Goal: Task Accomplishment & Management: Use online tool/utility

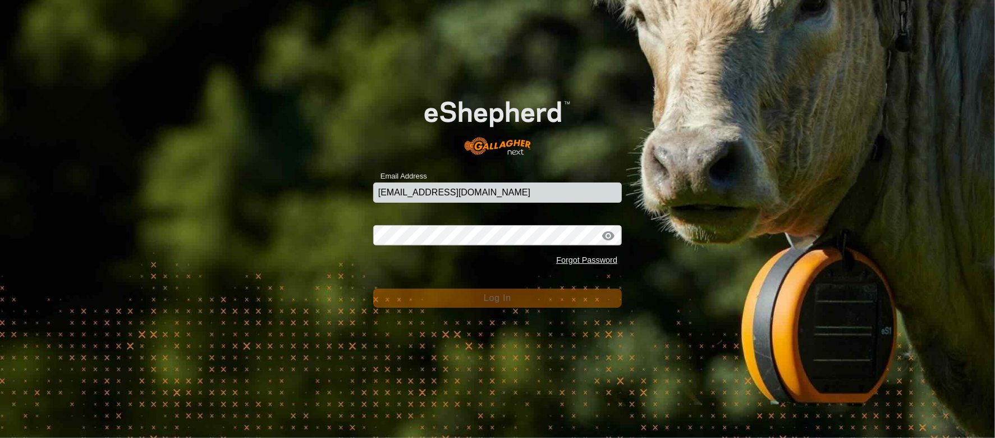
type input "[EMAIL_ADDRESS][DOMAIN_NAME]"
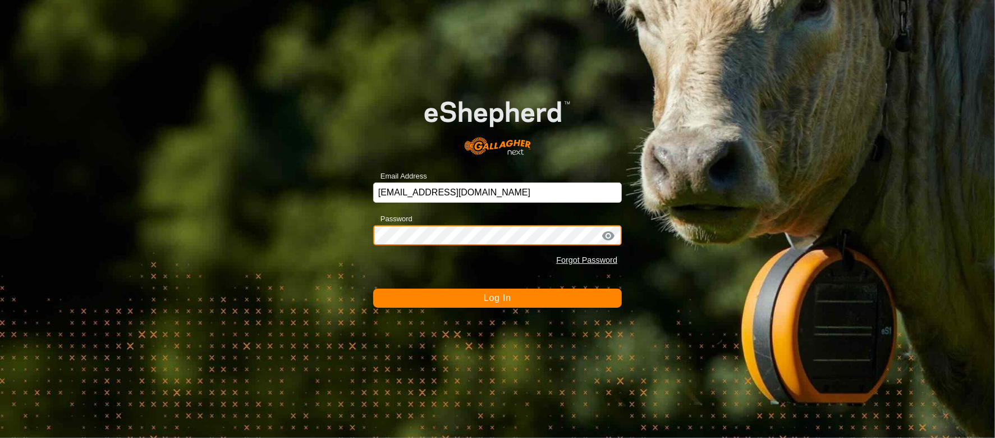
click at [373, 288] on button "Log In" at bounding box center [497, 297] width 249 height 19
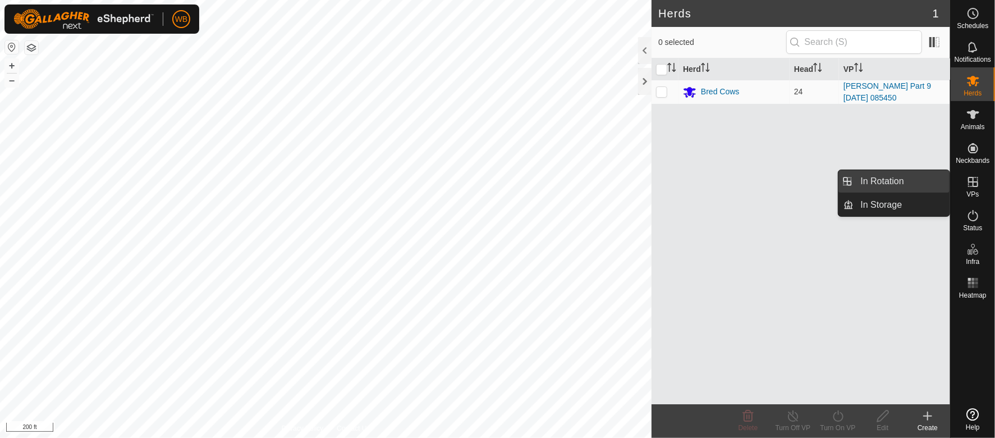
click at [912, 177] on link "In Rotation" at bounding box center [902, 181] width 96 height 22
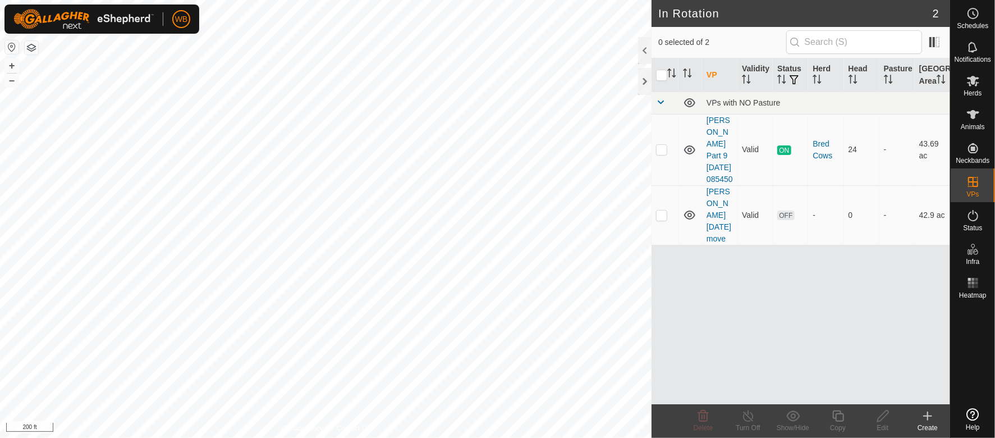
click at [927, 415] on icon at bounding box center [927, 415] width 13 height 13
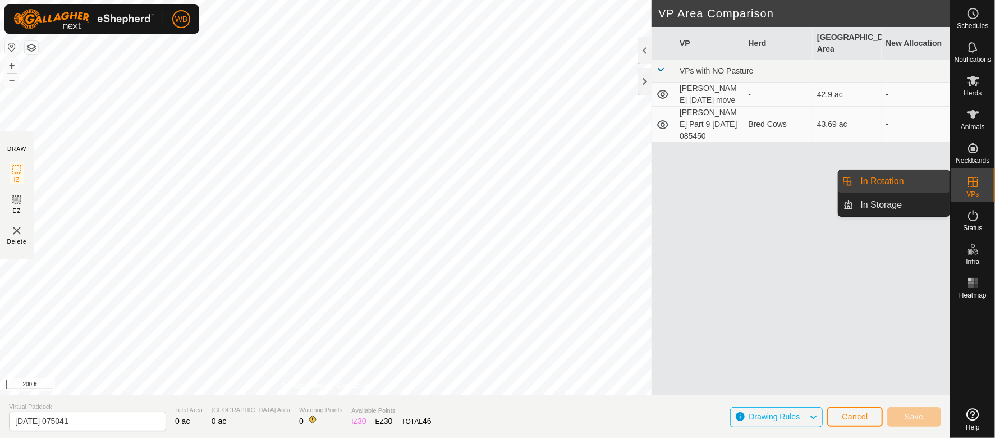
click at [893, 180] on link "In Rotation" at bounding box center [902, 181] width 96 height 22
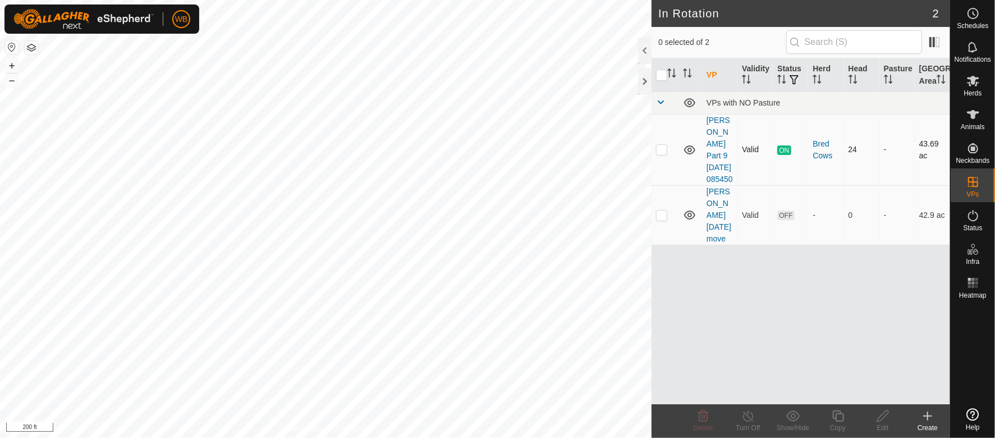
click at [661, 154] on p-checkbox at bounding box center [661, 149] width 11 height 9
checkbox input "true"
click at [928, 424] on div "Create" at bounding box center [927, 427] width 45 height 10
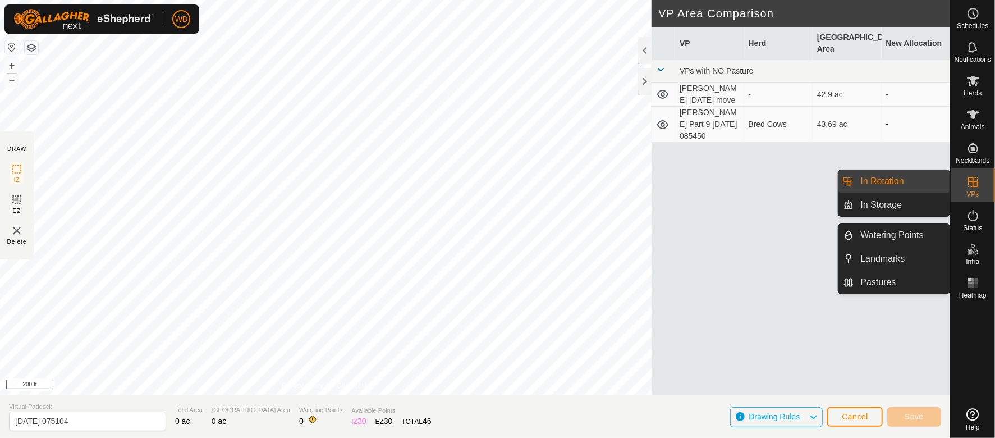
click at [900, 181] on link "In Rotation" at bounding box center [902, 181] width 96 height 22
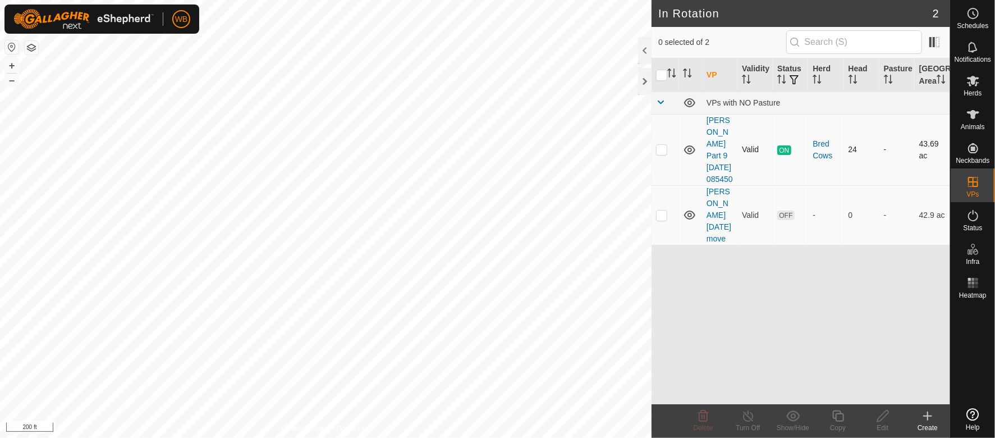
click at [658, 154] on p-checkbox at bounding box center [661, 149] width 11 height 9
checkbox input "true"
click at [839, 415] on icon at bounding box center [838, 415] width 14 height 13
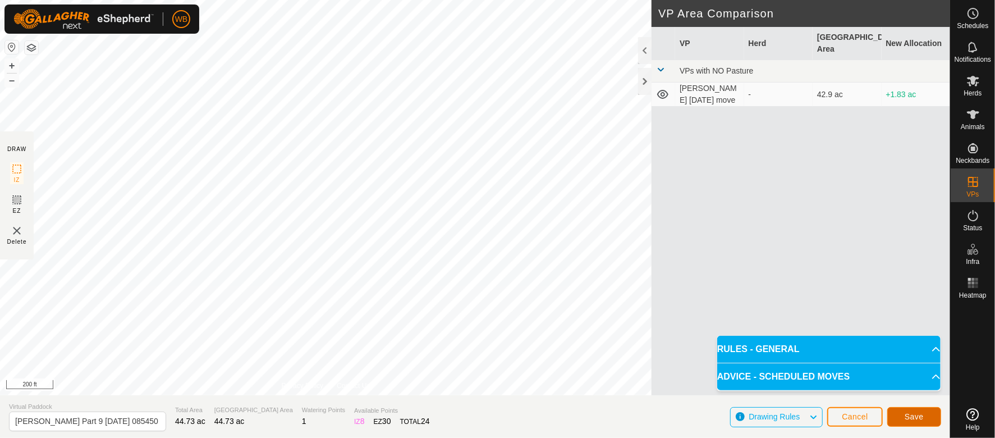
click at [916, 417] on span "Save" at bounding box center [913, 416] width 19 height 9
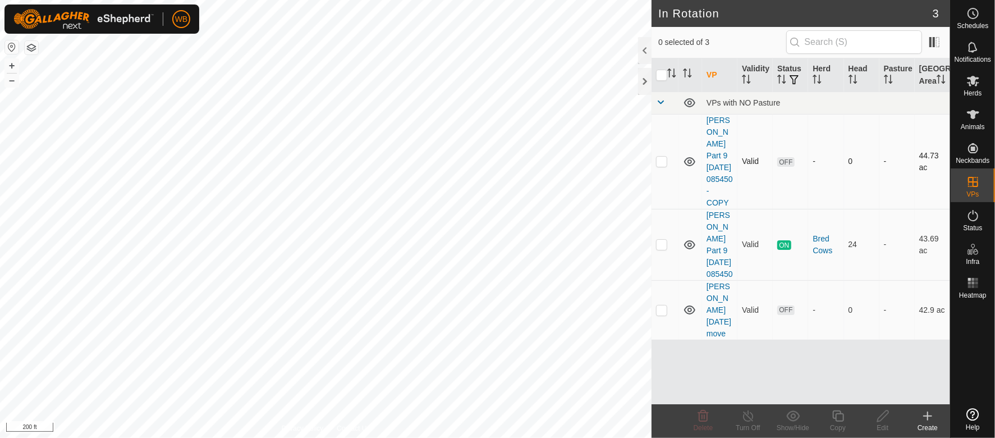
click at [661, 163] on p-checkbox at bounding box center [661, 161] width 11 height 9
checkbox input "true"
click at [973, 82] on icon at bounding box center [973, 81] width 12 height 11
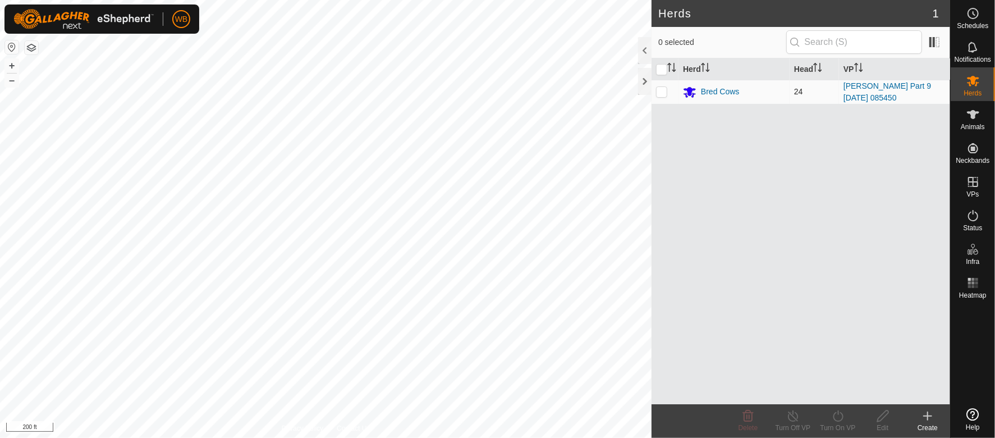
click at [659, 91] on p-checkbox at bounding box center [661, 91] width 11 height 9
checkbox input "true"
click at [835, 421] on icon at bounding box center [838, 415] width 14 height 13
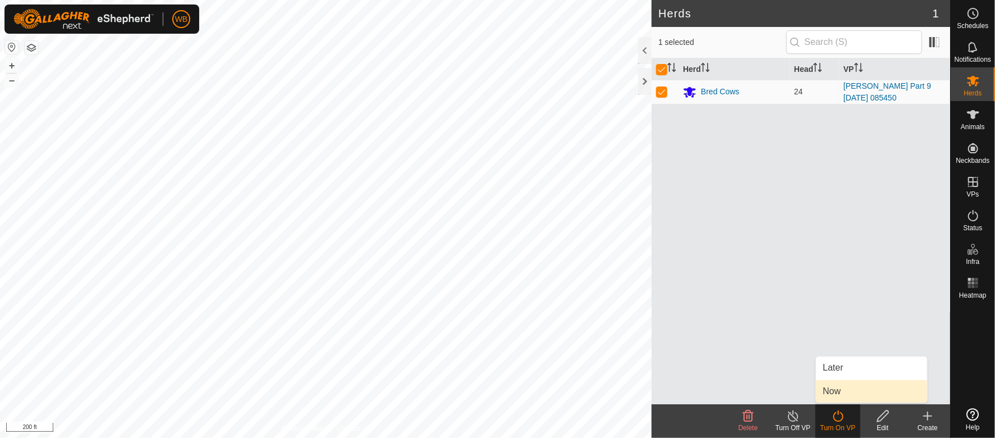
click at [835, 389] on link "Now" at bounding box center [871, 391] width 111 height 22
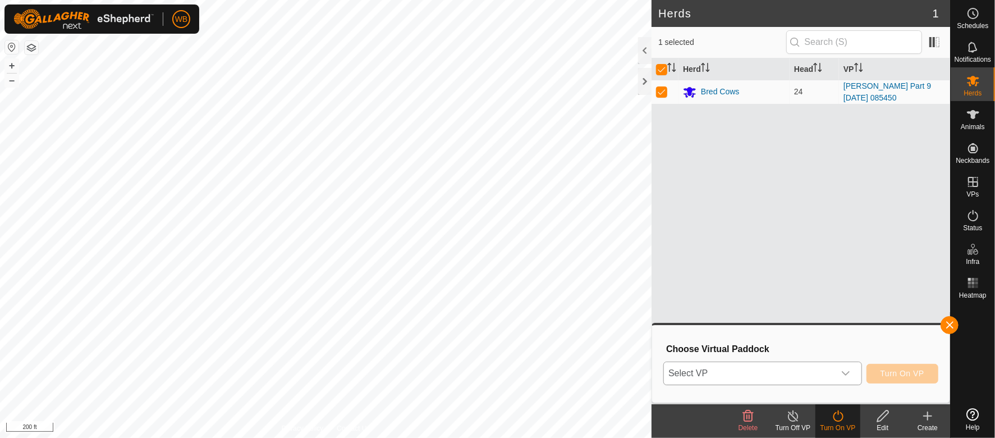
click at [848, 374] on icon "dropdown trigger" at bounding box center [845, 373] width 9 height 9
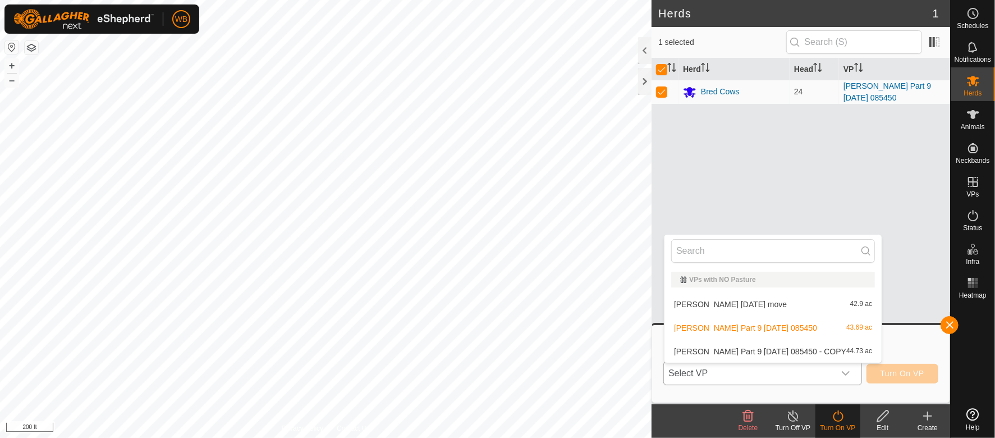
click at [773, 348] on li "[PERSON_NAME] Part 9 [DATE] 085450 - COPY 44.73 ac" at bounding box center [772, 351] width 217 height 22
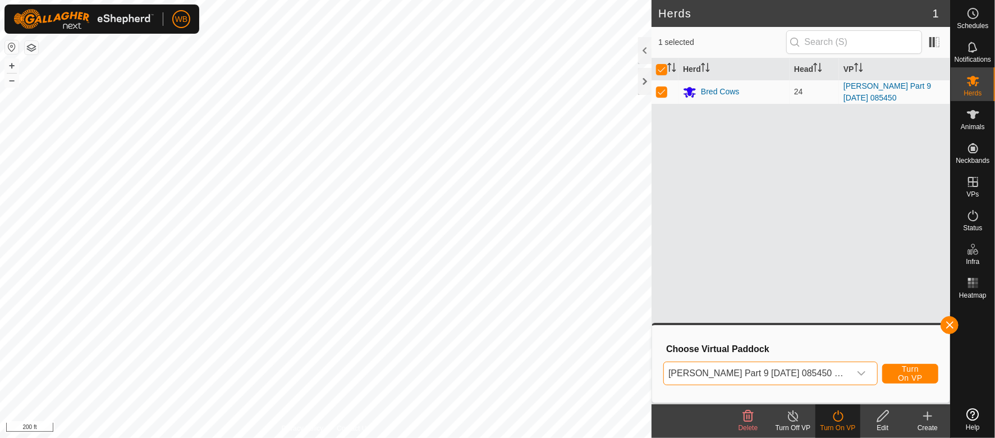
click at [711, 374] on span "[PERSON_NAME] Part 9 [DATE] 085450 - COPY" at bounding box center [757, 373] width 186 height 22
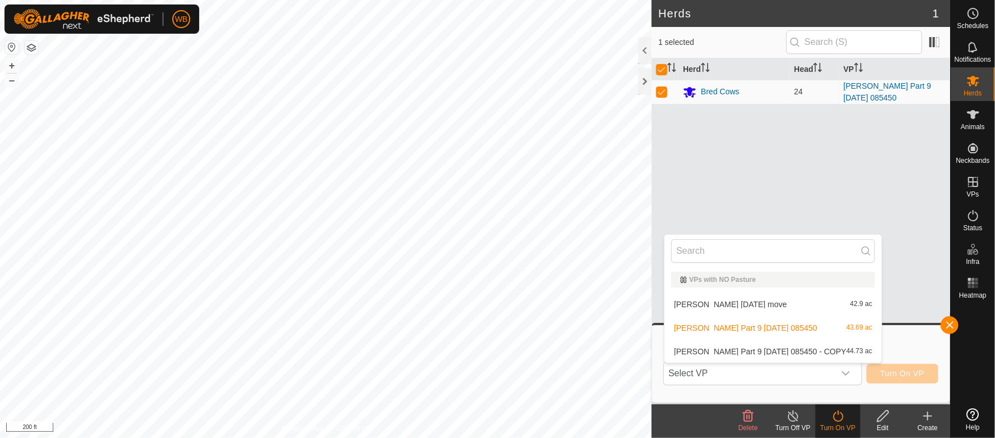
click at [715, 348] on li "[PERSON_NAME] Part 9 [DATE] 085450 - COPY 44.73 ac" at bounding box center [772, 351] width 217 height 22
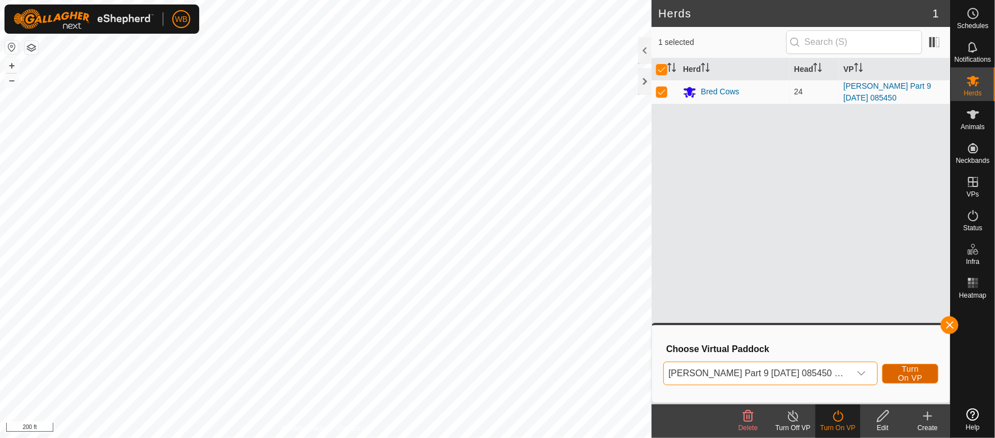
click at [896, 372] on span "Turn On VP" at bounding box center [910, 373] width 28 height 18
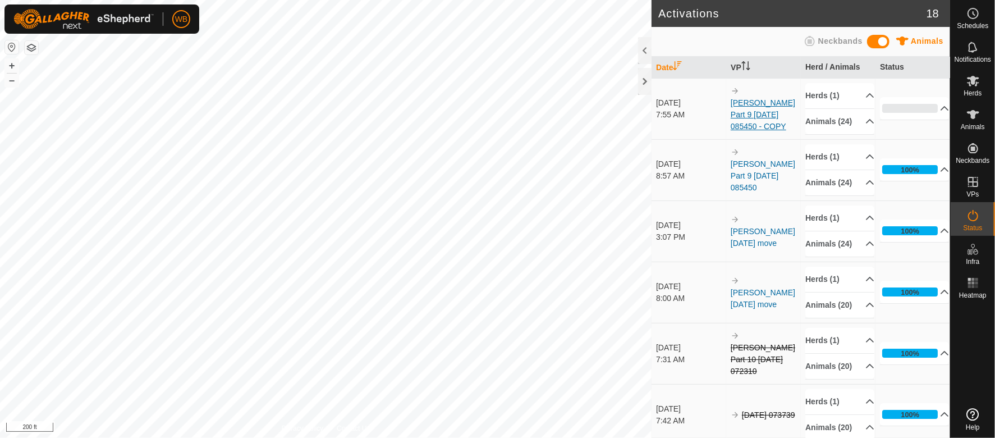
click at [753, 114] on link "[PERSON_NAME] Part 9 [DATE] 085450 - COPY" at bounding box center [762, 114] width 65 height 33
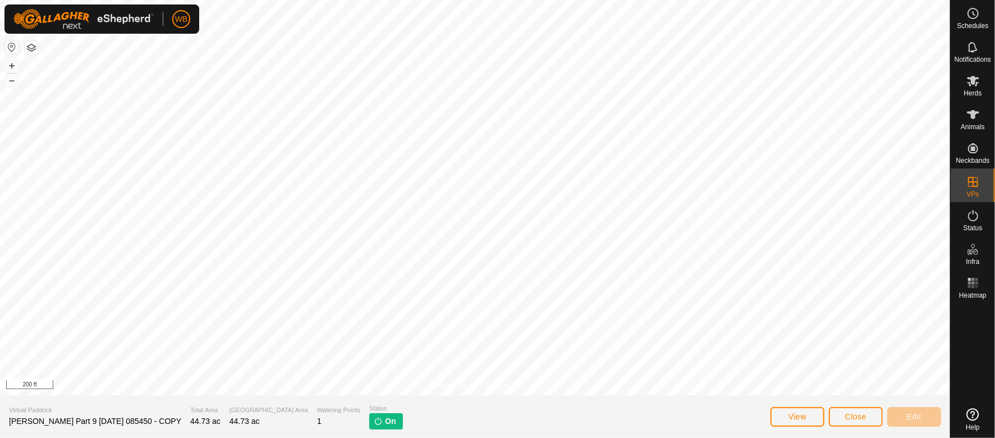
click at [48, 419] on span "[PERSON_NAME] Part 9 [DATE] 085450 - COPY" at bounding box center [95, 420] width 172 height 9
click at [44, 421] on span "[PERSON_NAME] Part 9 [DATE] 085450 - COPY" at bounding box center [95, 420] width 172 height 9
click at [102, 419] on span "[PERSON_NAME] Part 9 [DATE] 085450 - COPY" at bounding box center [95, 420] width 172 height 9
click at [48, 419] on span "[PERSON_NAME] Part 9 [DATE] 085450 - COPY" at bounding box center [95, 420] width 172 height 9
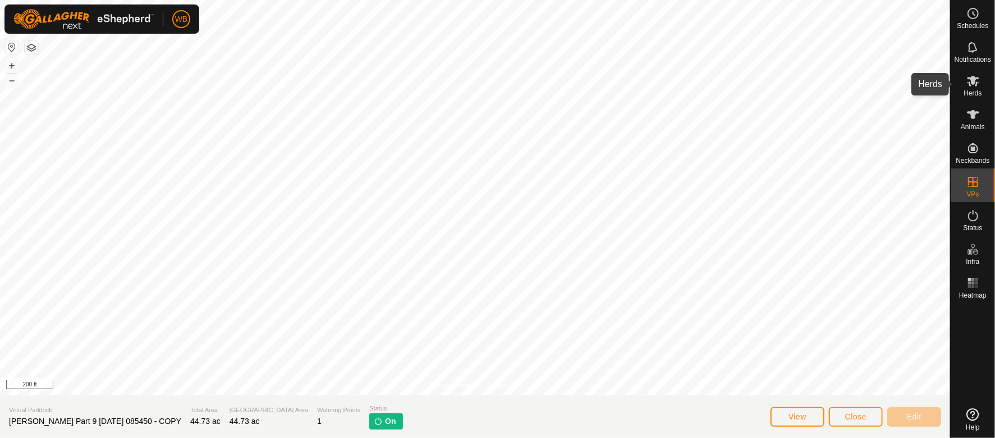
click at [975, 84] on icon at bounding box center [973, 81] width 12 height 11
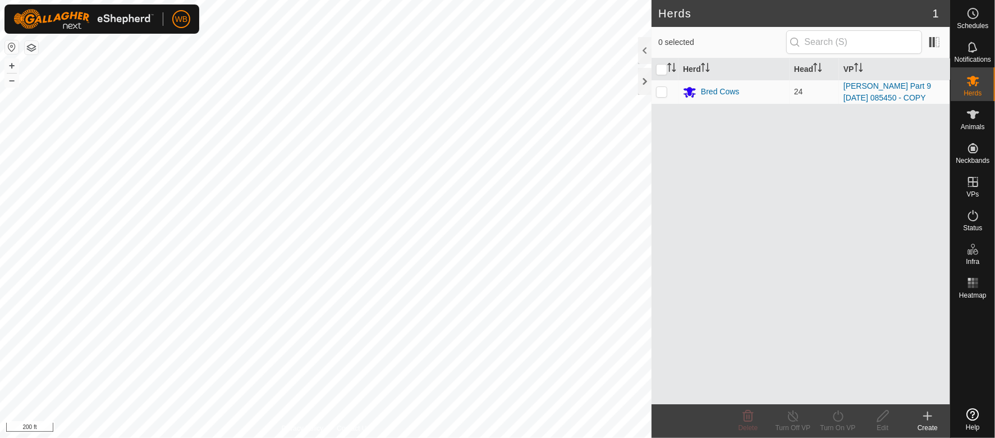
drag, startPoint x: 867, startPoint y: 90, endPoint x: 759, endPoint y: 164, distance: 131.5
click at [759, 164] on div "Herd Head VP Bred Cows 24 [PERSON_NAME] Part 9 [DATE] 085450 - COPY" at bounding box center [800, 231] width 298 height 346
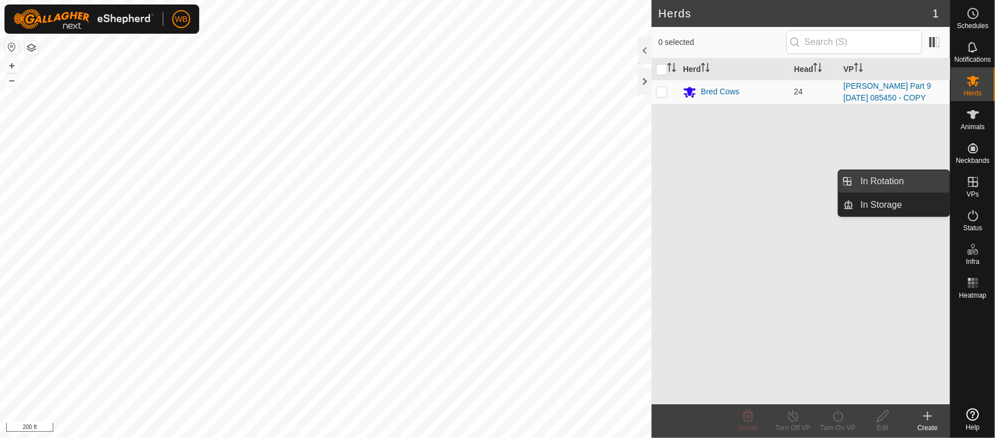
click at [899, 177] on link "In Rotation" at bounding box center [902, 181] width 96 height 22
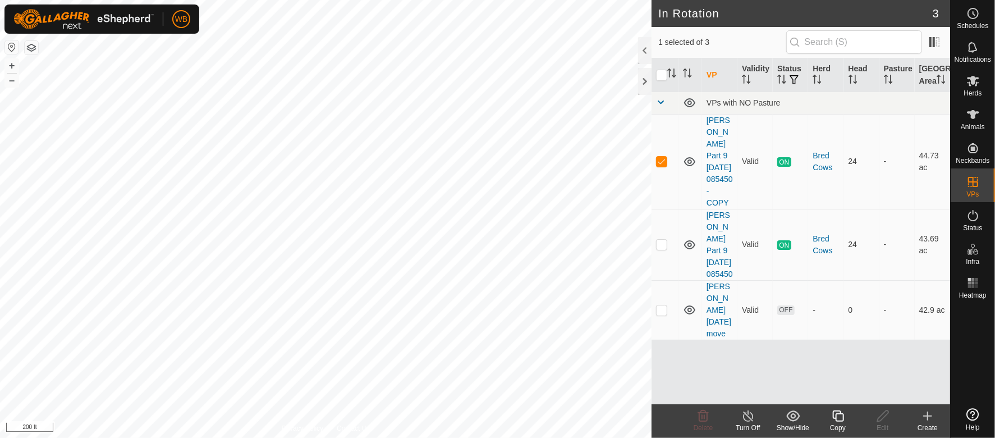
drag, startPoint x: 715, startPoint y: 168, endPoint x: 683, endPoint y: 361, distance: 195.1
click at [683, 361] on div "VP Validity Status Herd Head Pasture Grazing Area VPs with NO Pasture [PERSON_N…" at bounding box center [800, 231] width 298 height 346
